Goal: Task Accomplishment & Management: Use online tool/utility

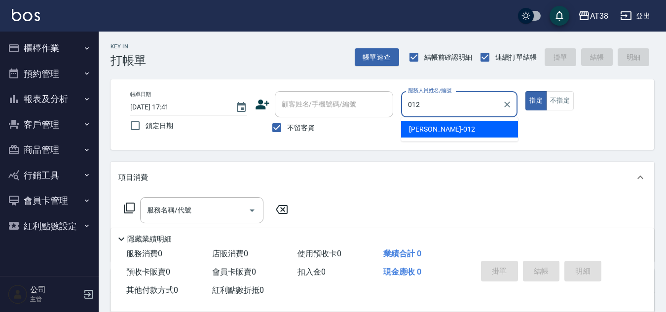
type input "[PERSON_NAME]-012"
type button "true"
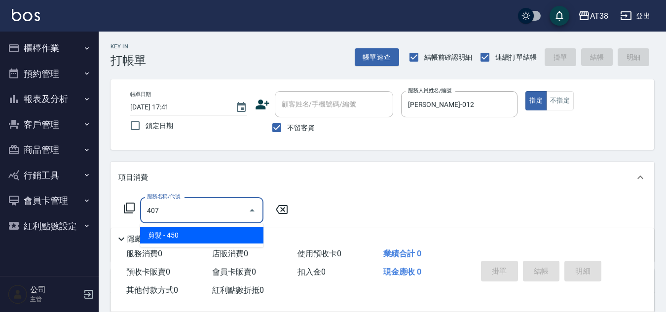
type input "剪髮(407)"
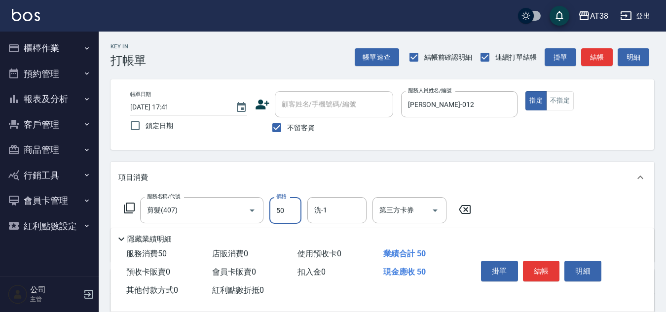
type input "500"
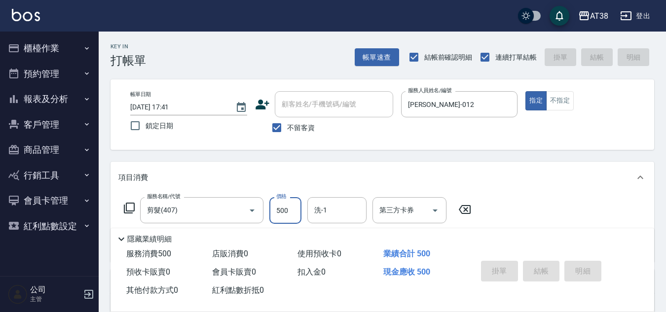
type input "[DATE] 19:25"
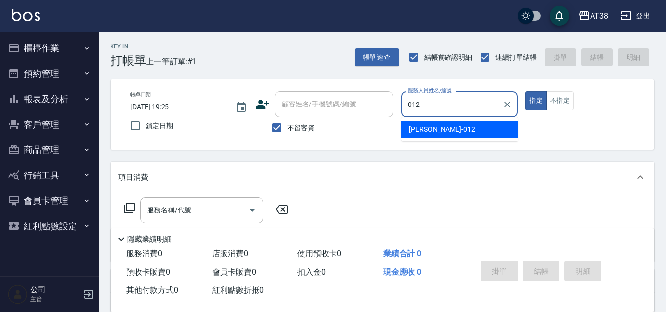
type input "[PERSON_NAME]-012"
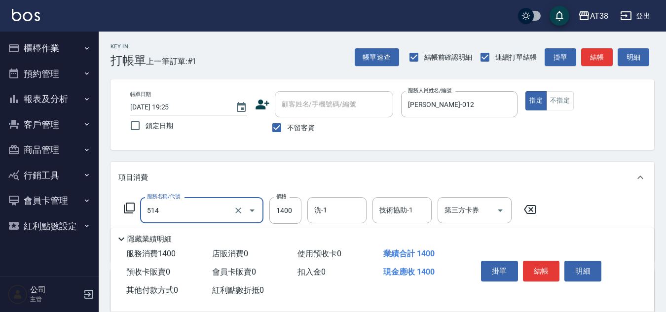
type input "染髮(長)(514)"
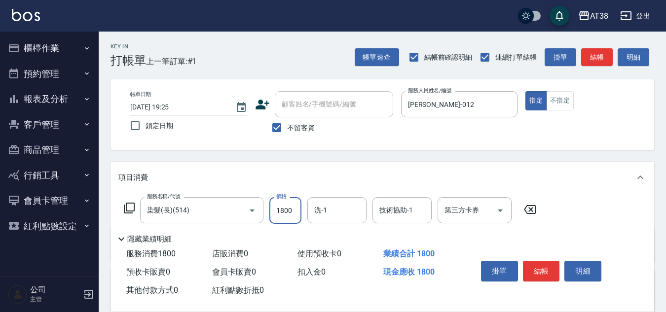
type input "1800"
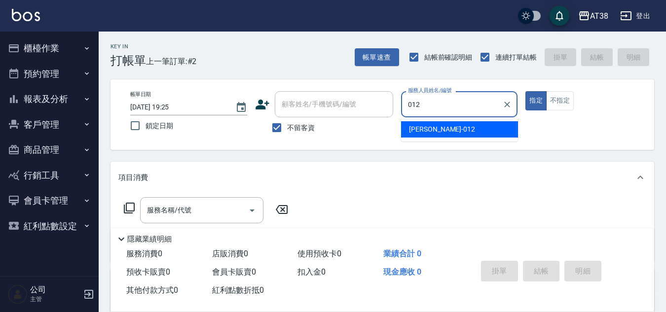
type input "[PERSON_NAME]-012"
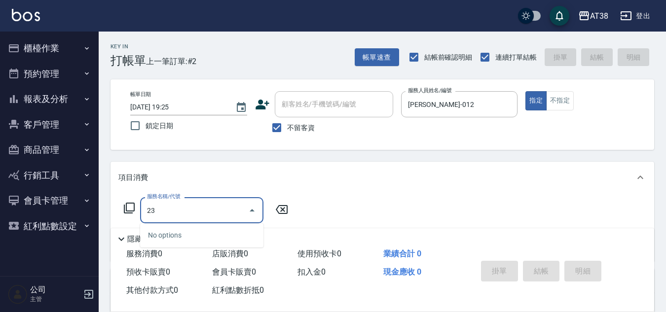
type input "2"
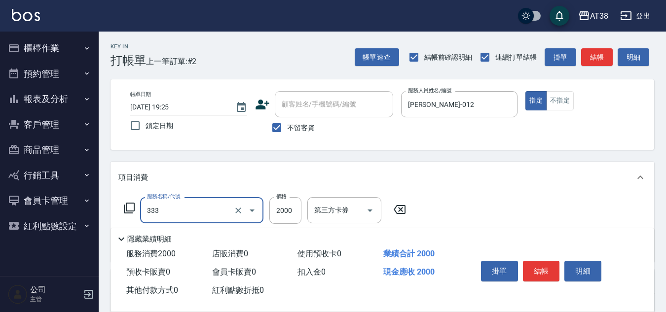
type input "網路燙髮(333)"
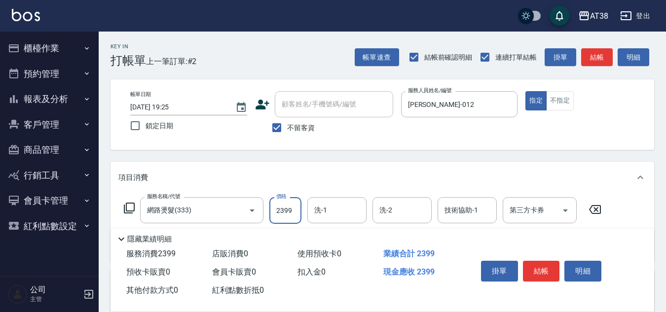
type input "2399"
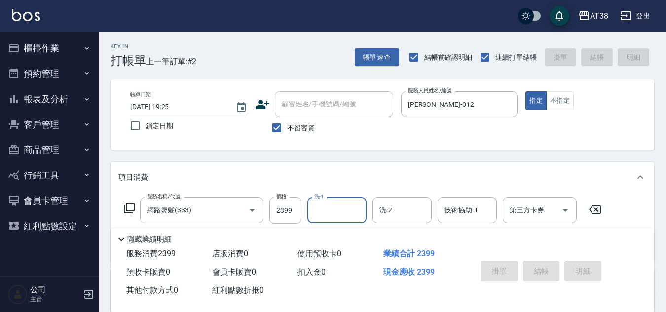
type input "[DATE] 19:27"
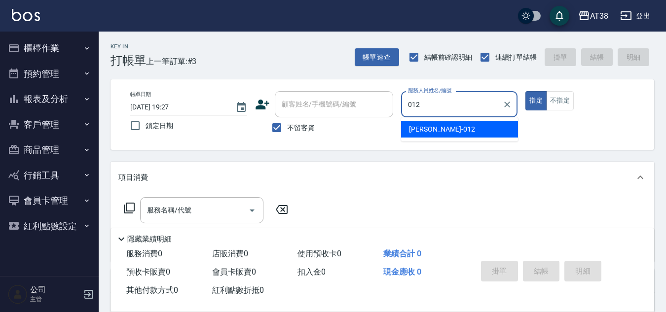
type input "[PERSON_NAME]-012"
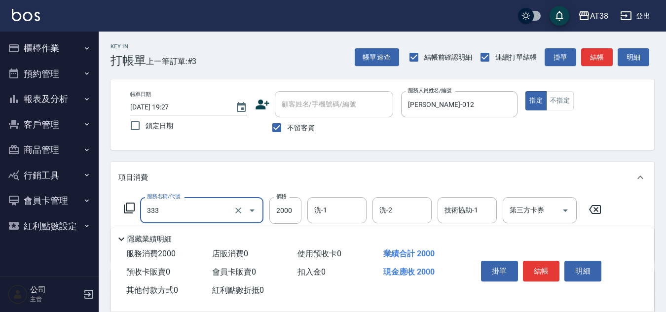
type input "網路燙髮(333)"
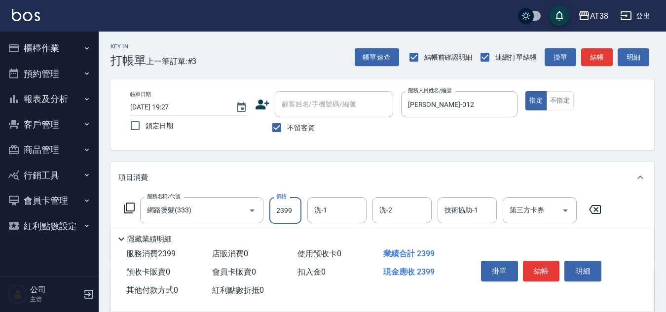
type input "2399"
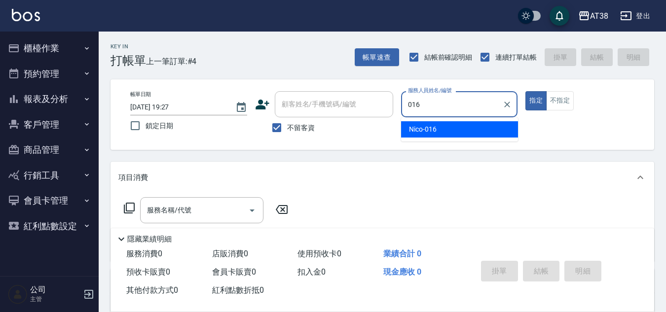
type input "Nico-016"
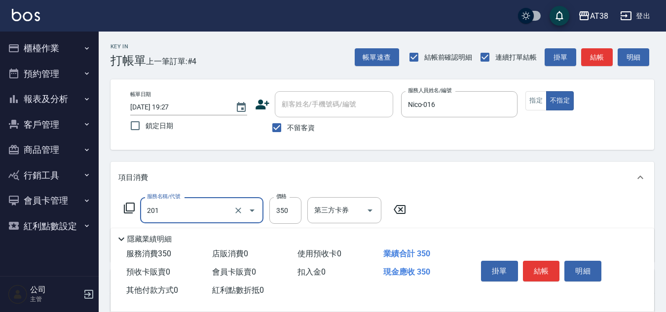
type input "洗髮(201)"
